Goal: Task Accomplishment & Management: Manage account settings

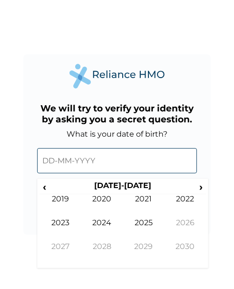
click at [77, 159] on input "text" at bounding box center [117, 160] width 160 height 25
click at [49, 183] on span "‹" at bounding box center [44, 187] width 10 height 12
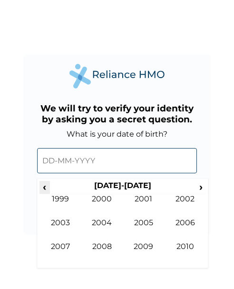
click at [49, 183] on span "‹" at bounding box center [44, 187] width 10 height 12
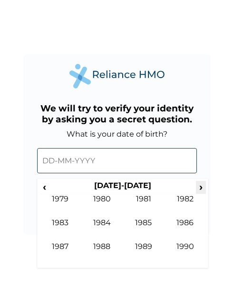
click at [201, 186] on span "›" at bounding box center [201, 187] width 10 height 12
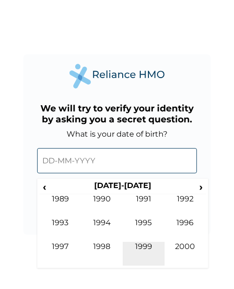
click at [151, 246] on td "1999" at bounding box center [144, 254] width 42 height 24
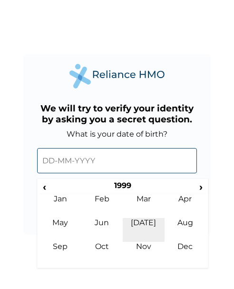
click at [146, 221] on td "Jul" at bounding box center [144, 230] width 42 height 24
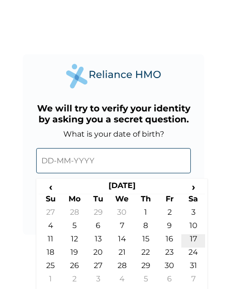
click at [197, 240] on td "17" at bounding box center [193, 240] width 24 height 13
type input "17-07-1999"
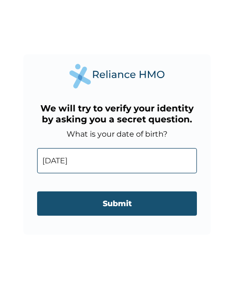
click at [159, 208] on input "Submit" at bounding box center [117, 203] width 160 height 24
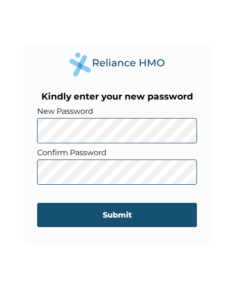
click at [49, 219] on input "Submit" at bounding box center [117, 215] width 160 height 24
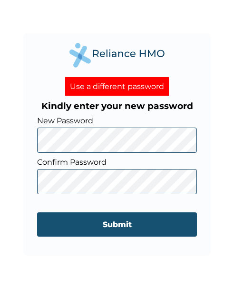
click at [46, 223] on input "Submit" at bounding box center [117, 224] width 160 height 24
